Goal: Information Seeking & Learning: Learn about a topic

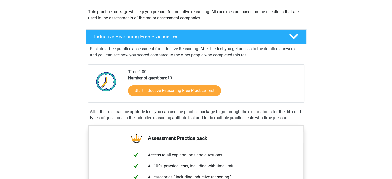
scroll to position [63, 0]
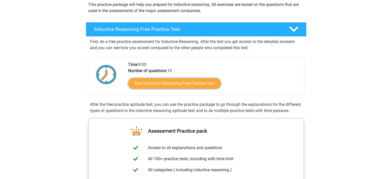
click at [203, 87] on link "Start Inductive Reasoning Free Practice Test" at bounding box center [174, 83] width 93 height 11
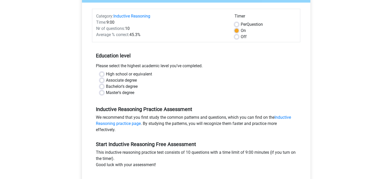
scroll to position [59, 0]
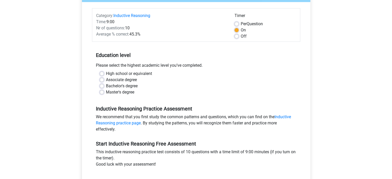
click at [106, 85] on label "Bachelor's degree" at bounding box center [122, 86] width 32 height 6
click at [103, 85] on input "Bachelor's degree" at bounding box center [102, 85] width 4 height 5
radio input "true"
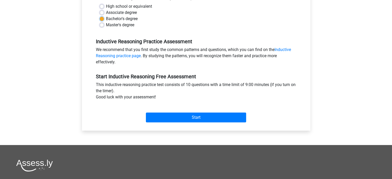
scroll to position [135, 0]
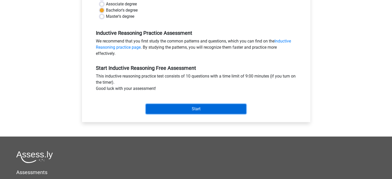
click at [160, 107] on input "Start" at bounding box center [196, 109] width 100 height 10
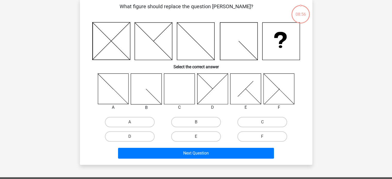
scroll to position [29, 0]
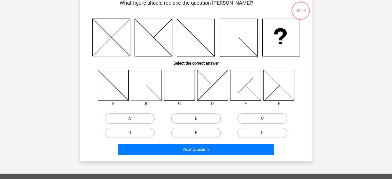
click at [271, 121] on label "C" at bounding box center [262, 118] width 50 height 10
click at [266, 121] on input "C" at bounding box center [263, 120] width 3 height 3
radio input "true"
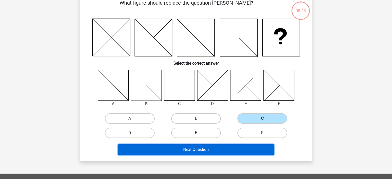
click at [256, 148] on button "Next Question" at bounding box center [196, 149] width 156 height 11
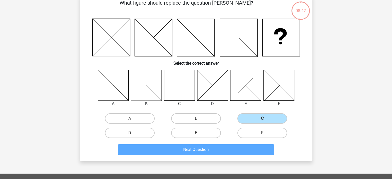
scroll to position [24, 0]
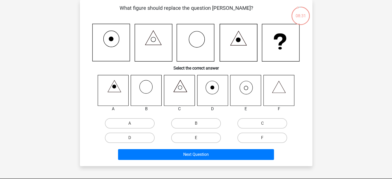
click at [180, 136] on label "E" at bounding box center [196, 138] width 50 height 10
click at [196, 138] on input "E" at bounding box center [197, 139] width 3 height 3
radio input "true"
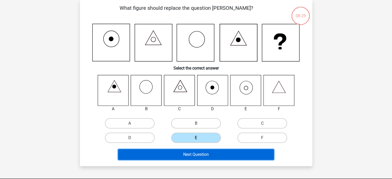
click at [190, 153] on button "Next Question" at bounding box center [196, 154] width 156 height 11
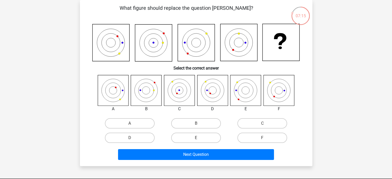
click at [197, 138] on input "E" at bounding box center [197, 139] width 3 height 3
radio input "true"
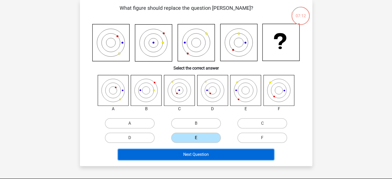
click at [208, 157] on button "Next Question" at bounding box center [196, 154] width 156 height 11
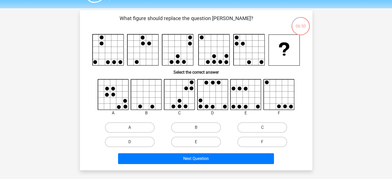
scroll to position [13, 0]
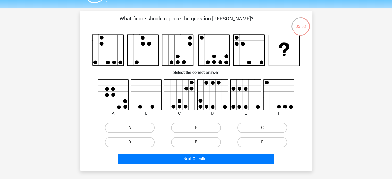
click at [260, 138] on label "F" at bounding box center [262, 142] width 50 height 10
click at [262, 142] on input "F" at bounding box center [263, 143] width 3 height 3
radio input "true"
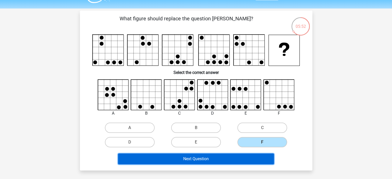
click at [255, 158] on button "Next Question" at bounding box center [196, 159] width 156 height 11
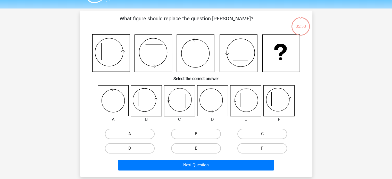
scroll to position [24, 0]
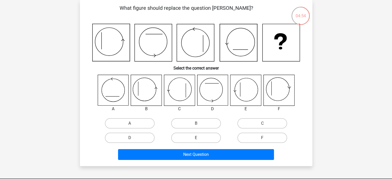
click at [215, 120] on label "B" at bounding box center [196, 123] width 50 height 10
click at [199, 123] on input "B" at bounding box center [197, 124] width 3 height 3
radio input "true"
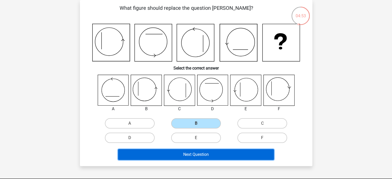
click at [229, 157] on button "Next Question" at bounding box center [196, 154] width 156 height 11
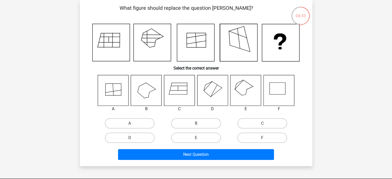
click at [181, 139] on label "E" at bounding box center [196, 138] width 50 height 10
click at [196, 139] on input "E" at bounding box center [197, 139] width 3 height 3
radio input "true"
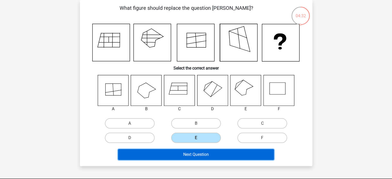
click at [181, 151] on button "Next Question" at bounding box center [196, 154] width 156 height 11
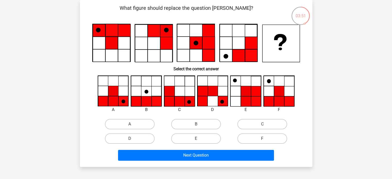
click at [255, 139] on label "F" at bounding box center [262, 138] width 50 height 10
click at [262, 139] on input "F" at bounding box center [263, 140] width 3 height 3
radio input "true"
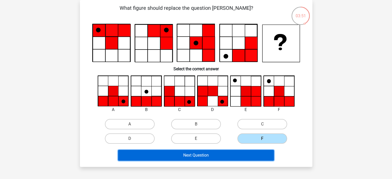
click at [247, 155] on button "Next Question" at bounding box center [196, 155] width 156 height 11
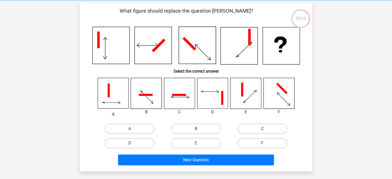
scroll to position [21, 0]
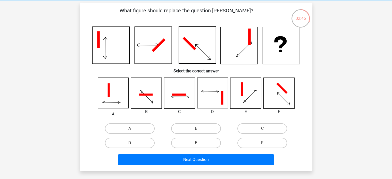
click at [262, 140] on label "F" at bounding box center [262, 143] width 50 height 10
click at [262, 143] on input "F" at bounding box center [263, 144] width 3 height 3
radio input "true"
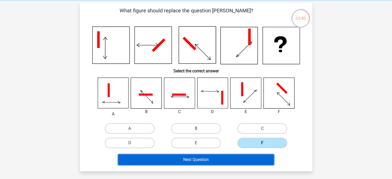
click at [250, 162] on button "Next Question" at bounding box center [196, 159] width 156 height 11
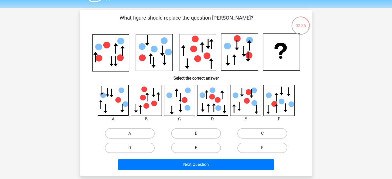
scroll to position [14, 0]
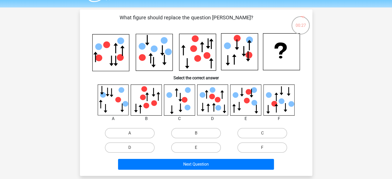
click at [252, 132] on label "C" at bounding box center [262, 133] width 50 height 10
click at [262, 133] on input "C" at bounding box center [263, 134] width 3 height 3
radio input "true"
click at [238, 153] on div "F" at bounding box center [262, 147] width 66 height 14
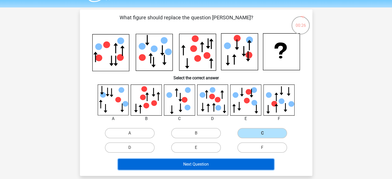
click at [232, 160] on button "Next Question" at bounding box center [196, 164] width 156 height 11
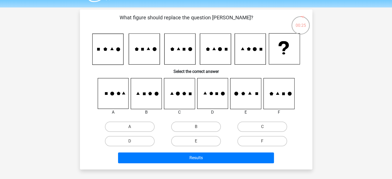
scroll to position [24, 0]
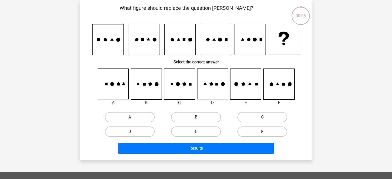
click at [248, 119] on label "C" at bounding box center [262, 117] width 50 height 10
click at [262, 119] on input "C" at bounding box center [263, 118] width 3 height 3
radio input "true"
click at [215, 165] on div "Register Nederlands English" at bounding box center [196, 142] width 392 height 332
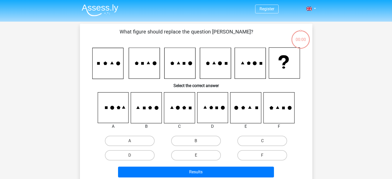
scroll to position [24, 0]
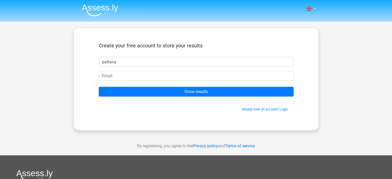
type input "pattana"
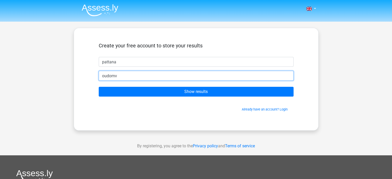
type input "[EMAIL_ADDRESS][DOMAIN_NAME]"
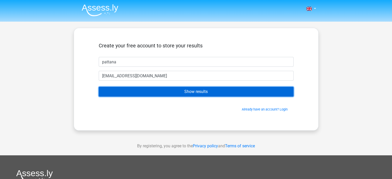
click at [166, 91] on input "Show results" at bounding box center [196, 92] width 195 height 10
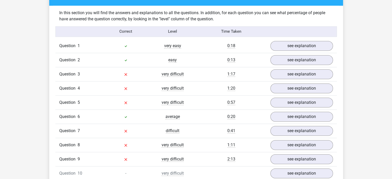
scroll to position [402, 0]
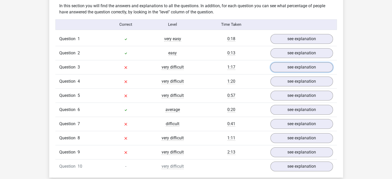
click at [291, 65] on link "see explanation" at bounding box center [301, 67] width 63 height 10
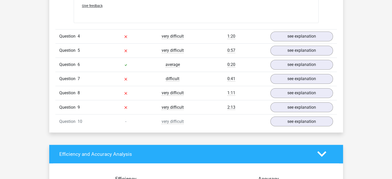
scroll to position [878, 0]
click at [296, 66] on link "see explanation" at bounding box center [301, 65] width 63 height 10
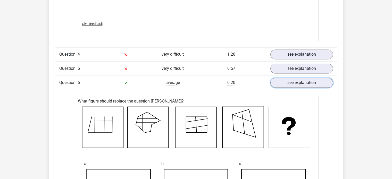
scroll to position [858, 0]
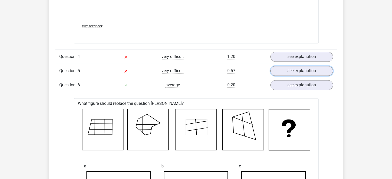
click at [304, 71] on link "see explanation" at bounding box center [301, 71] width 63 height 10
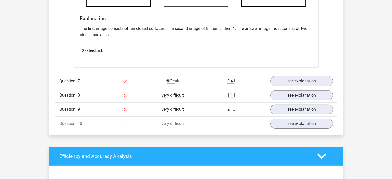
scroll to position [1593, 0]
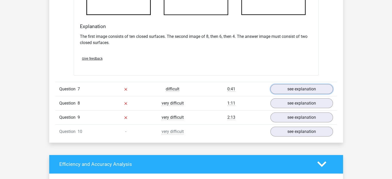
click at [300, 85] on link "see explanation" at bounding box center [301, 89] width 63 height 10
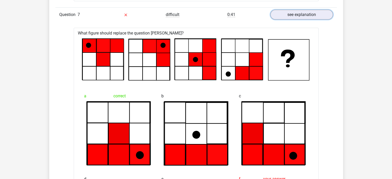
scroll to position [1667, 0]
